Goal: Information Seeking & Learning: Learn about a topic

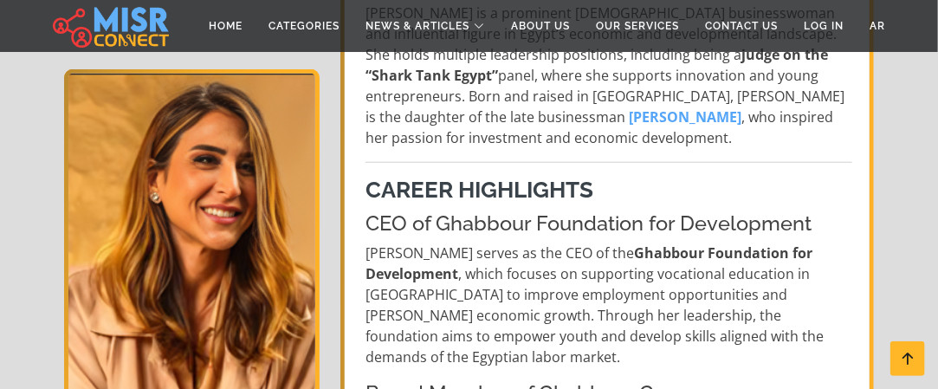
scroll to position [520, 0]
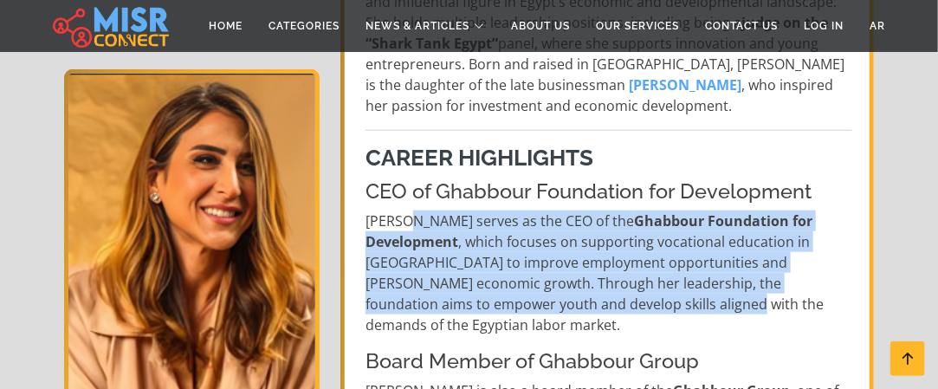
drag, startPoint x: 485, startPoint y: 224, endPoint x: 546, endPoint y: 309, distance: 104.3
click at [546, 309] on p "[PERSON_NAME] serves as the CEO of the Ghabbour Foundation for Development , wh…" at bounding box center [608, 272] width 487 height 125
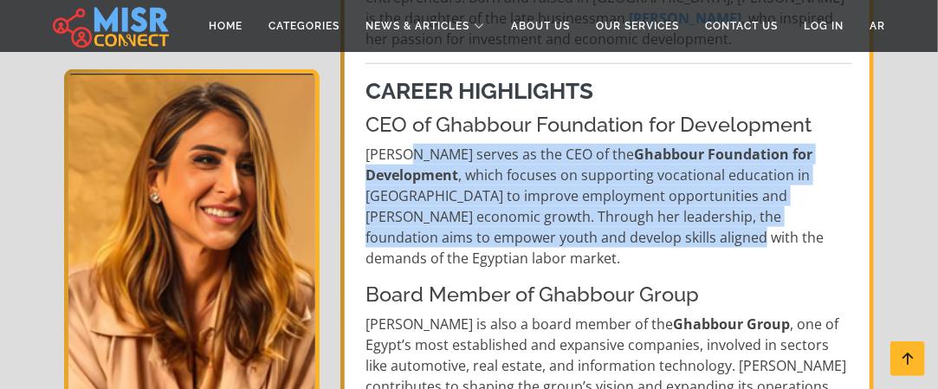
scroll to position [606, 0]
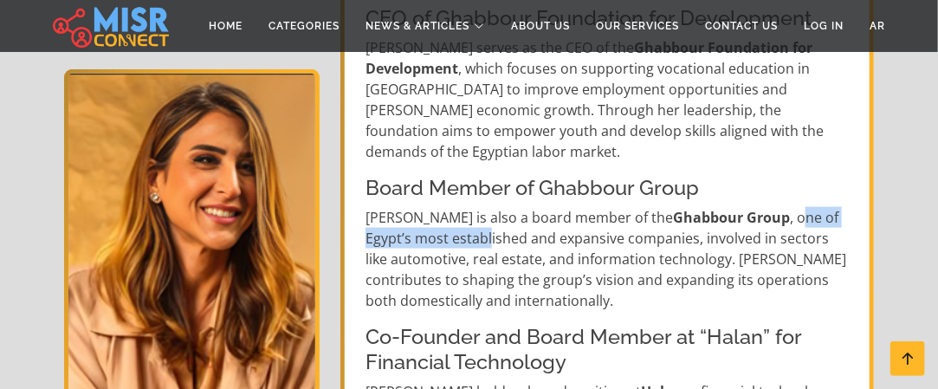
drag, startPoint x: 404, startPoint y: 211, endPoint x: 732, endPoint y: 204, distance: 328.2
click at [732, 207] on p "[PERSON_NAME] is also a board member of the Ghabbour Group , one of Egypt’s mos…" at bounding box center [608, 259] width 487 height 104
drag, startPoint x: 721, startPoint y: 226, endPoint x: 578, endPoint y: 225, distance: 142.9
click at [714, 226] on p "[PERSON_NAME] is also a board member of the Ghabbour Group , one of Egypt’s mos…" at bounding box center [608, 259] width 487 height 104
click at [571, 233] on p "[PERSON_NAME] is also a board member of the Ghabbour Group , one of Egypt’s mos…" at bounding box center [608, 259] width 487 height 104
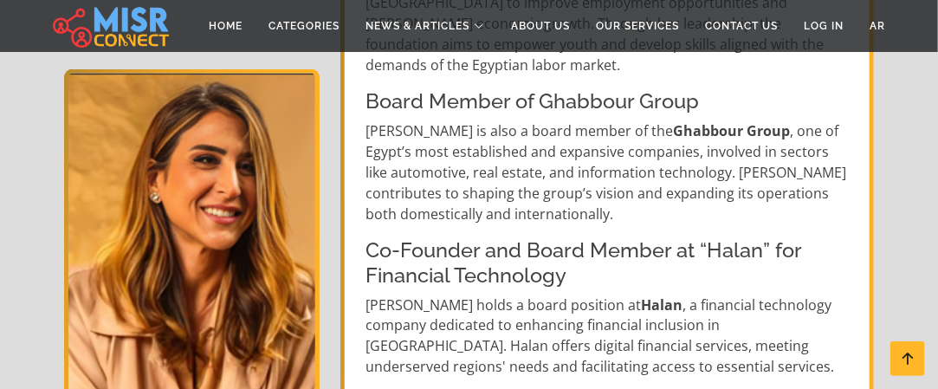
scroll to position [866, 0]
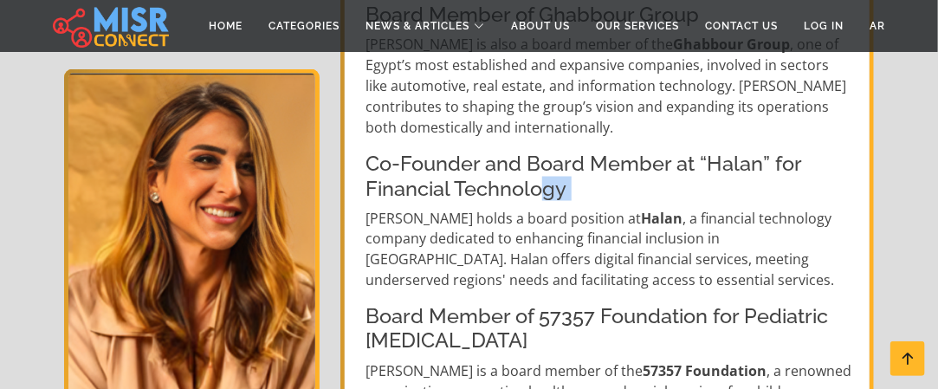
drag, startPoint x: 357, startPoint y: 190, endPoint x: 550, endPoint y: 176, distance: 193.7
click at [555, 208] on p "[PERSON_NAME] holds a board position at [GEOGRAPHIC_DATA] , a financial technol…" at bounding box center [608, 249] width 487 height 83
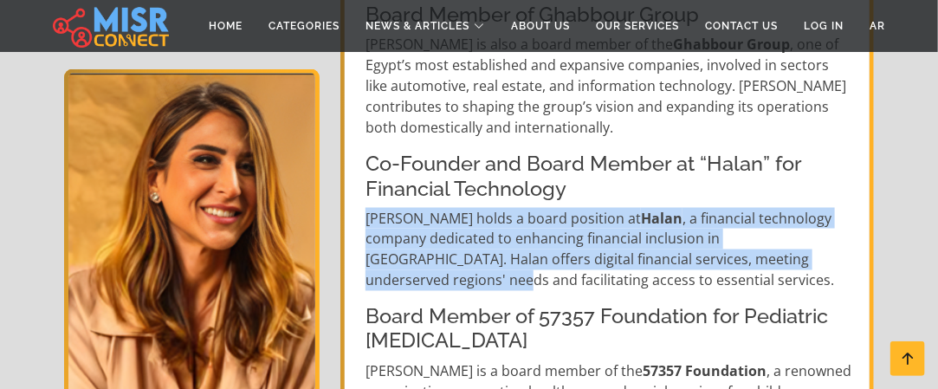
drag, startPoint x: 366, startPoint y: 195, endPoint x: 754, endPoint y: 249, distance: 391.7
click at [757, 249] on p "[PERSON_NAME] holds a board position at [GEOGRAPHIC_DATA] , a financial technol…" at bounding box center [608, 249] width 487 height 83
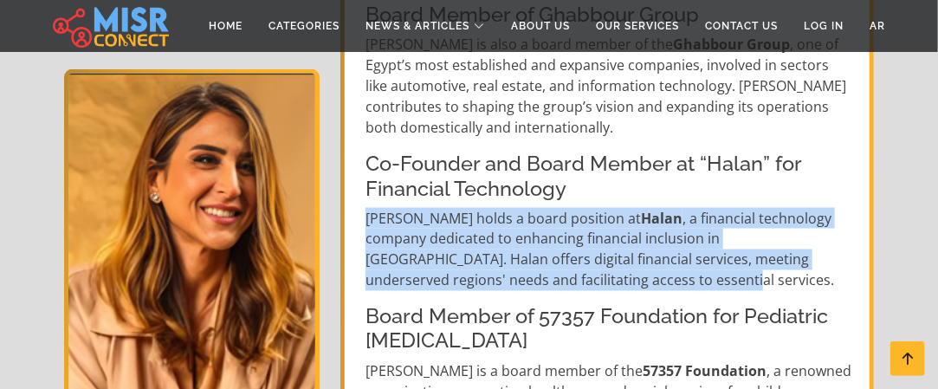
scroll to position [952, 0]
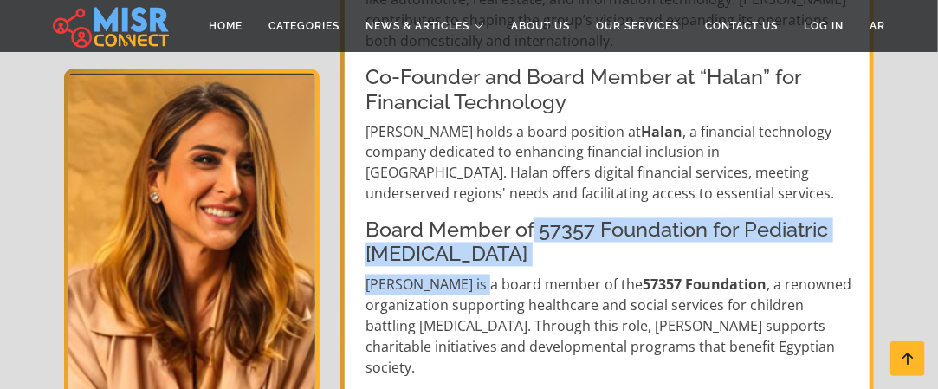
drag, startPoint x: 531, startPoint y: 217, endPoint x: 476, endPoint y: 258, distance: 68.1
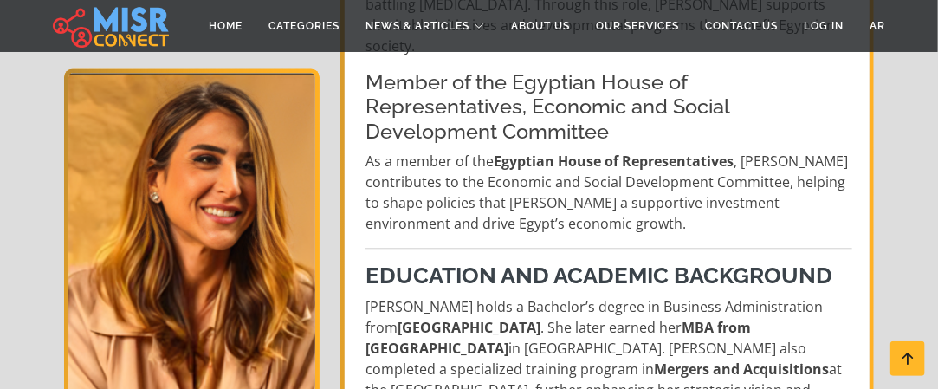
scroll to position [1299, 0]
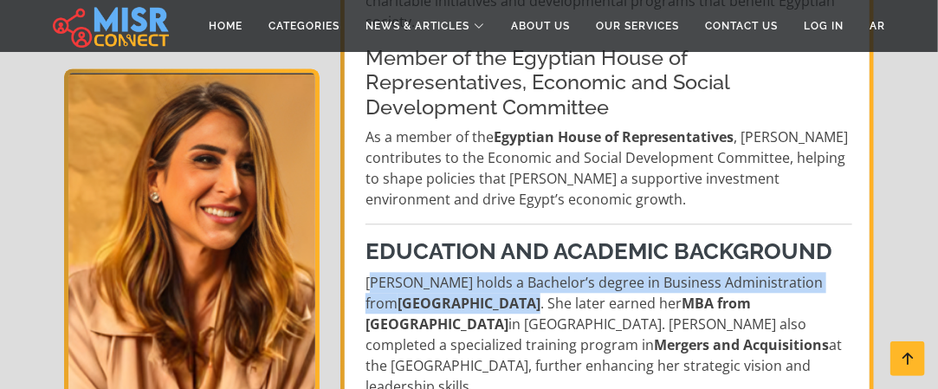
drag, startPoint x: 435, startPoint y: 205, endPoint x: 489, endPoint y: 240, distance: 64.6
click at [489, 272] on p "[PERSON_NAME] holds a Bachelor’s degree in Business Administration from [GEOGRA…" at bounding box center [608, 334] width 487 height 125
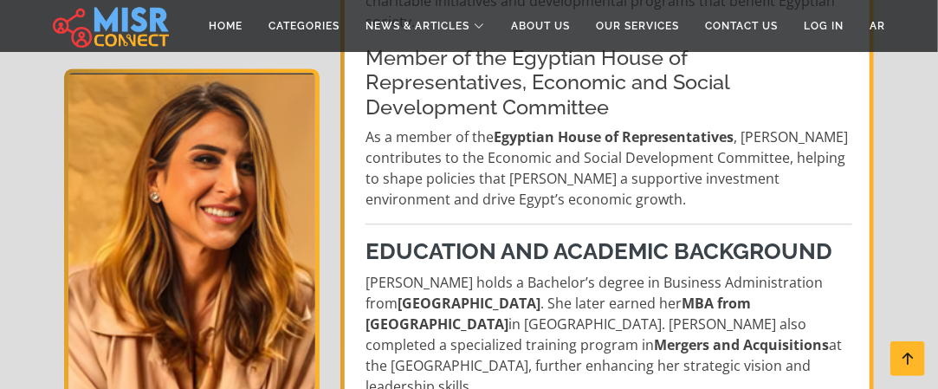
click at [547, 272] on p "[PERSON_NAME] holds a Bachelor’s degree in Business Administration from [GEOGRA…" at bounding box center [608, 334] width 487 height 125
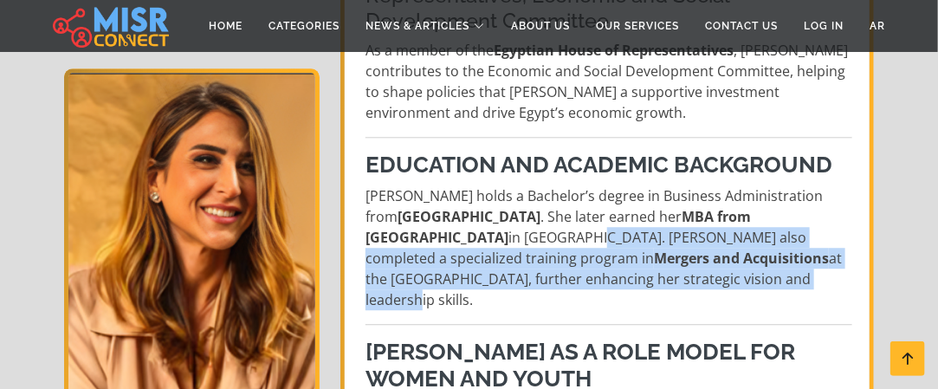
drag, startPoint x: 427, startPoint y: 172, endPoint x: 509, endPoint y: 206, distance: 88.9
click at [509, 206] on p "[PERSON_NAME] holds a Bachelor’s degree in Business Administration from [GEOGRA…" at bounding box center [608, 247] width 487 height 125
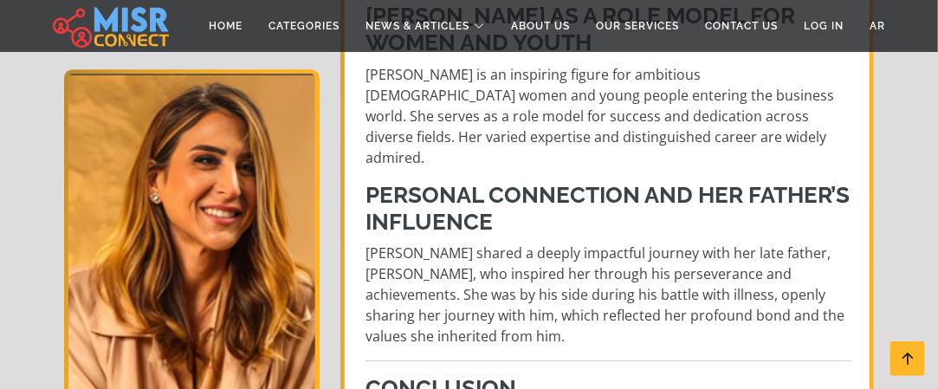
scroll to position [1732, 0]
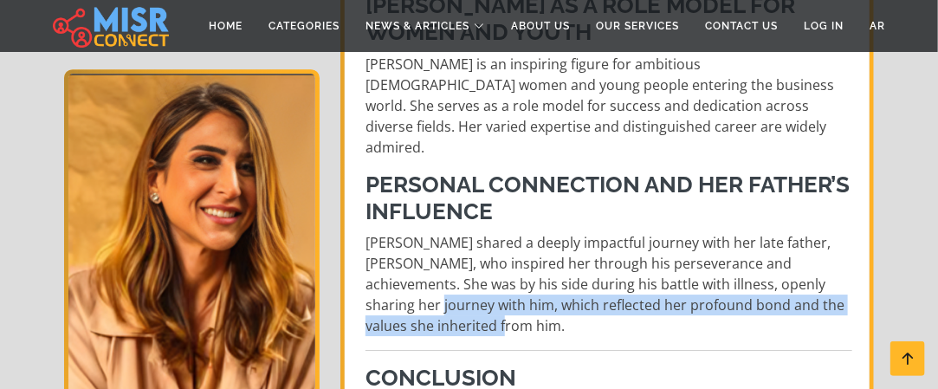
drag, startPoint x: 419, startPoint y: 205, endPoint x: 680, endPoint y: 210, distance: 260.7
click at [680, 232] on p "[PERSON_NAME] shared a deeply impactful journey with her late father, [PERSON_N…" at bounding box center [608, 284] width 487 height 104
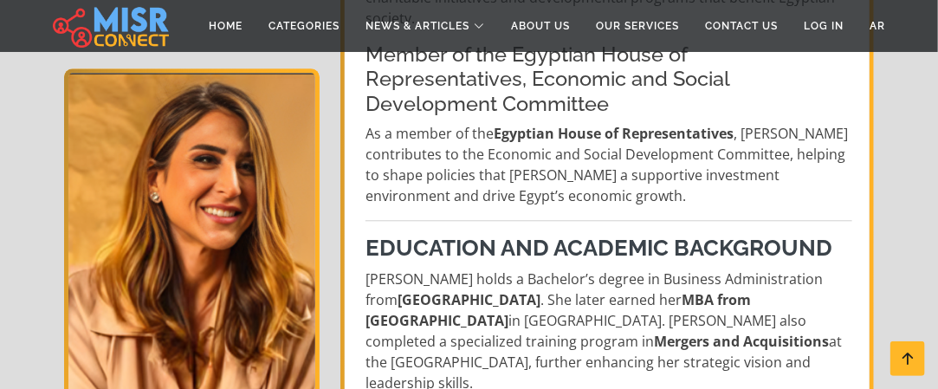
scroll to position [1299, 0]
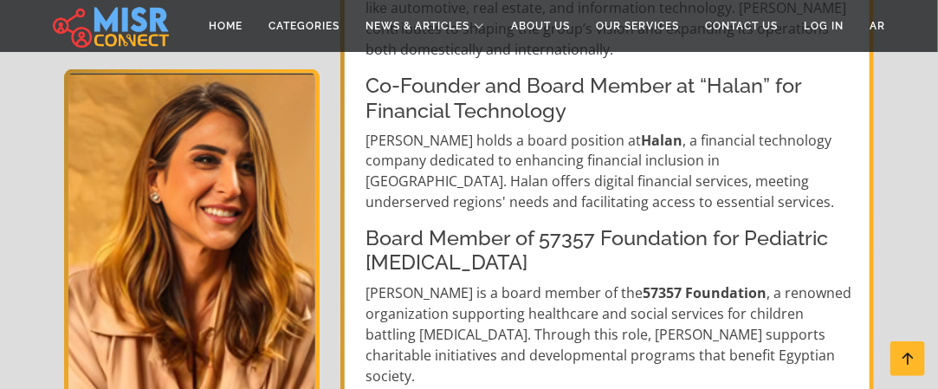
scroll to position [1039, 0]
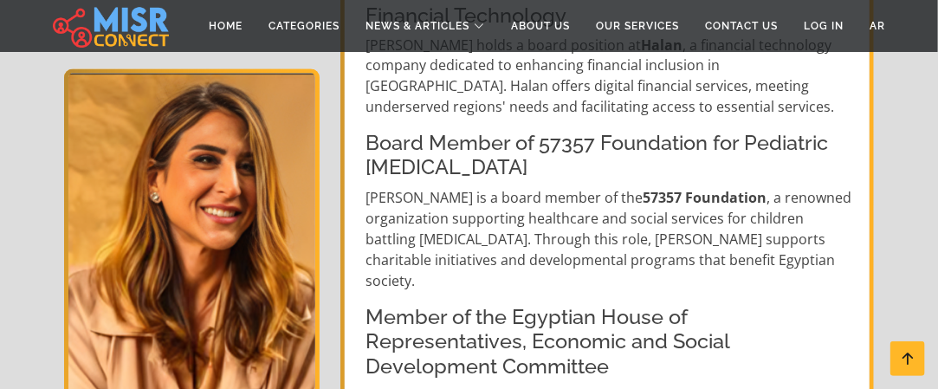
click at [604, 132] on h4 "Board Member of 57357 Foundation for Pediatric [MEDICAL_DATA]" at bounding box center [608, 156] width 487 height 49
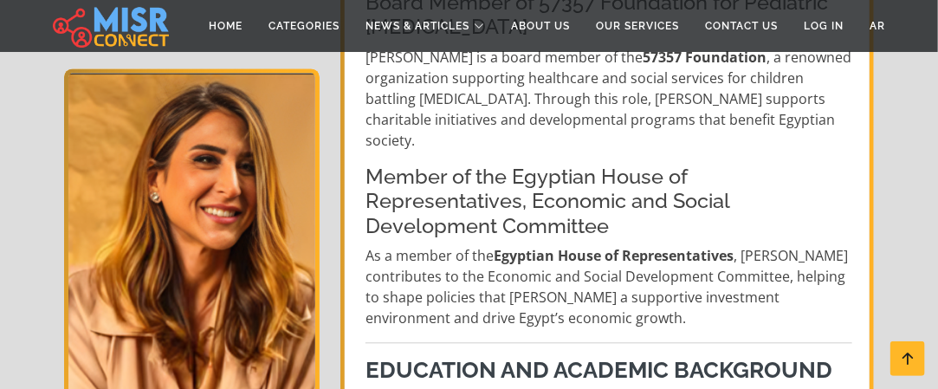
scroll to position [1212, 0]
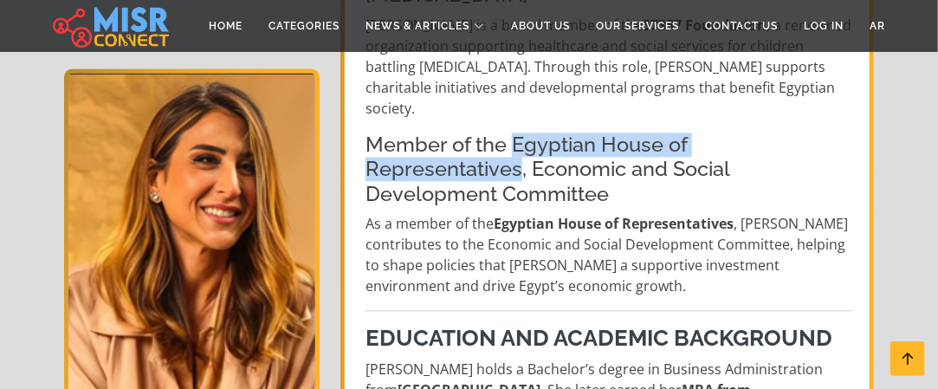
drag, startPoint x: 513, startPoint y: 97, endPoint x: 843, endPoint y: 100, distance: 329.9
click at [843, 132] on h4 "Member of the Egyptian House of Representatives, Economic and Social Developmen…" at bounding box center [608, 169] width 487 height 74
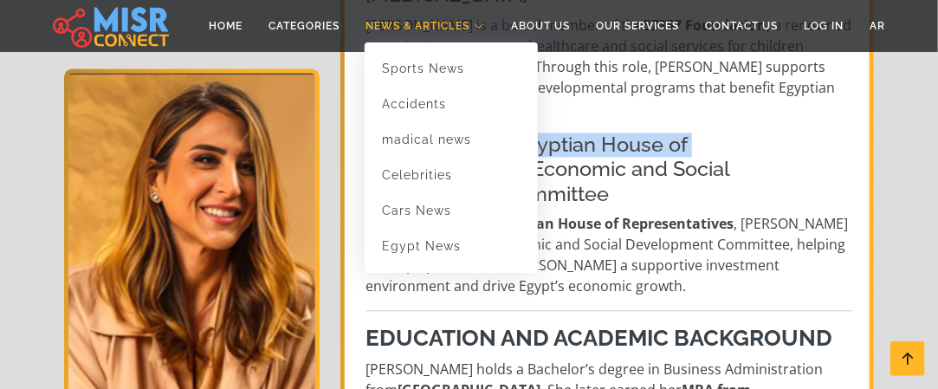
copy h4 "Egyptian House of Representatives"
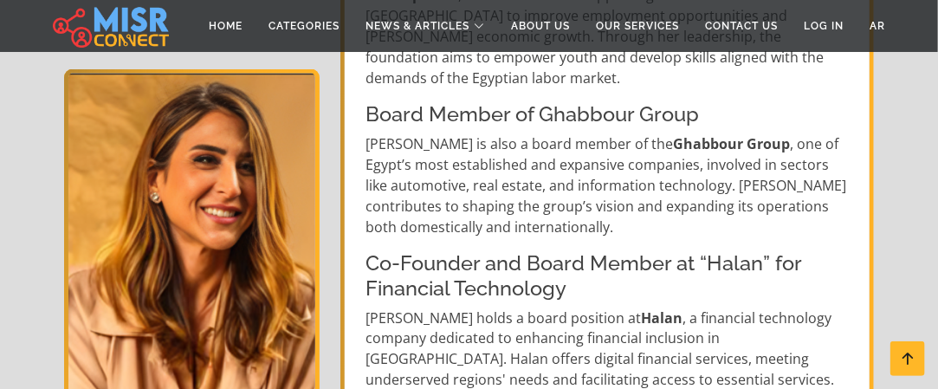
scroll to position [693, 0]
